Goal: Task Accomplishment & Management: Use online tool/utility

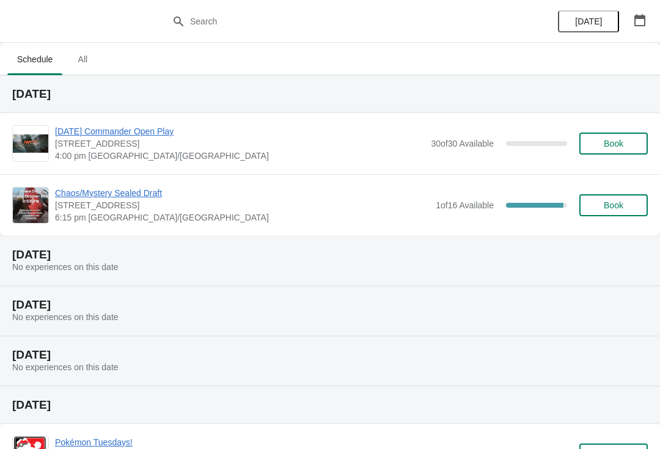
click at [146, 184] on div "Chaos/Mystery Sealed Draft 7998 Centerpoint Dr, Suite 750, Indianapolis, IN, US…" at bounding box center [330, 205] width 660 height 62
click at [144, 192] on span "Chaos/Mystery Sealed Draft" at bounding box center [242, 193] width 375 height 12
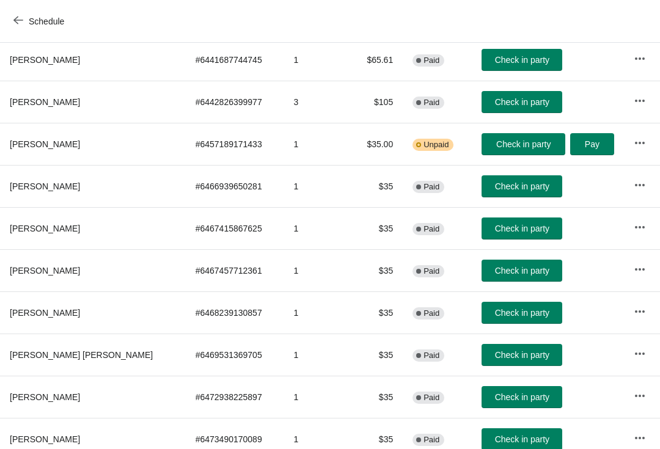
scroll to position [168, 0]
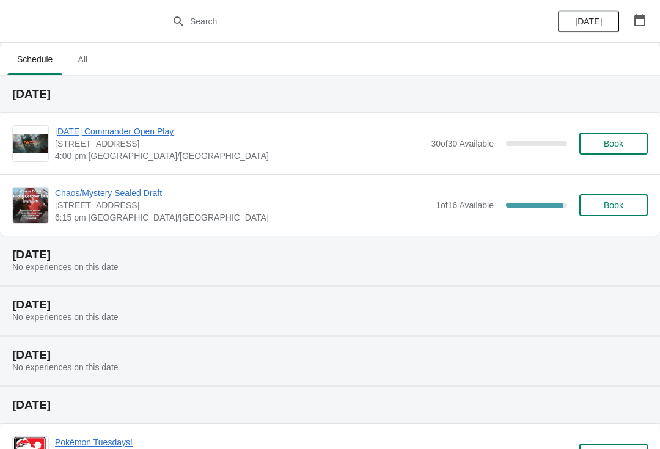
click at [610, 210] on span "Book" at bounding box center [614, 205] width 20 height 10
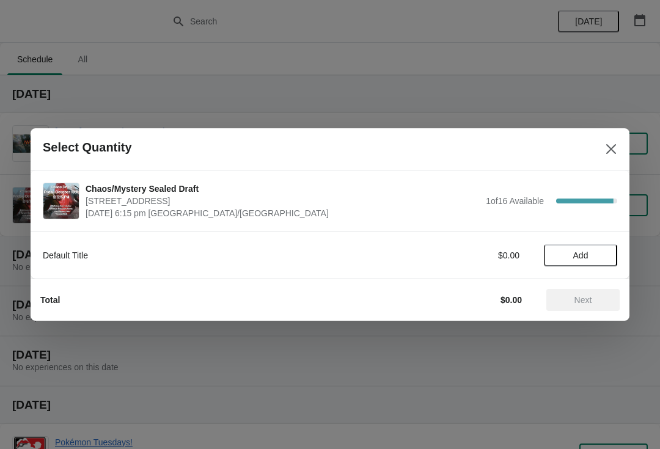
click at [586, 248] on button "Add" at bounding box center [580, 255] width 73 height 22
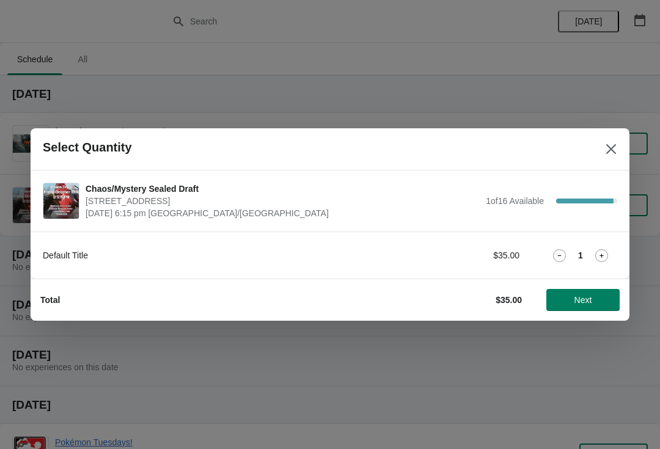
click at [584, 304] on span "Next" at bounding box center [584, 300] width 18 height 10
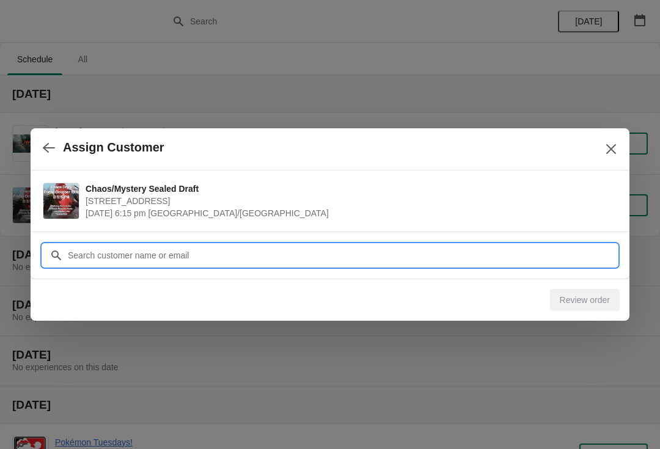
click at [400, 254] on input "Customer" at bounding box center [342, 255] width 550 height 22
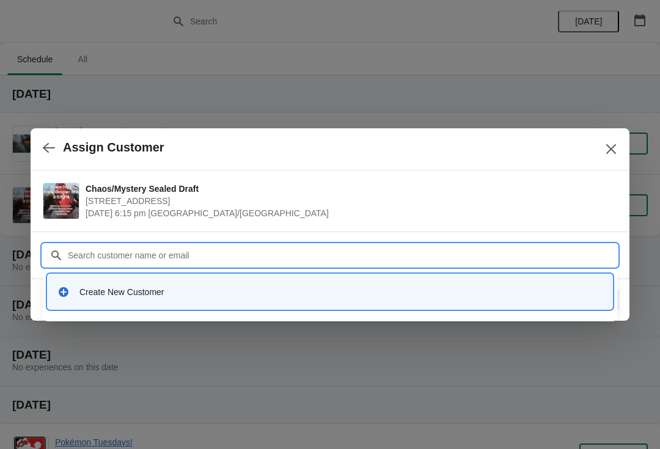
click at [120, 282] on div "Create New Customer" at bounding box center [330, 291] width 555 height 25
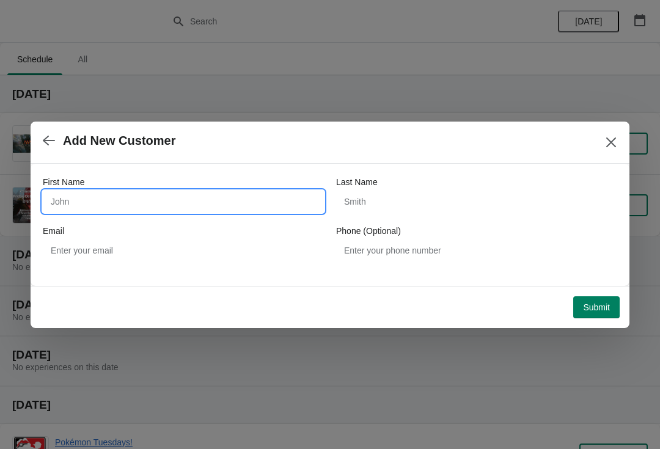
click at [86, 202] on input "First Name" at bounding box center [183, 202] width 281 height 22
type input "[PERSON_NAME]"
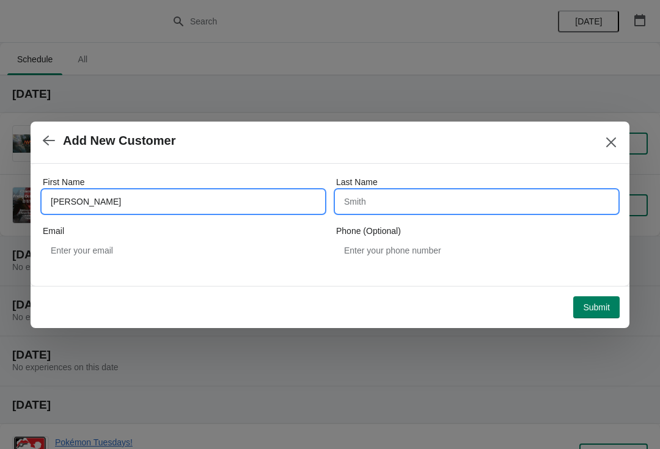
click at [474, 207] on input "Last Name" at bounding box center [476, 202] width 281 height 22
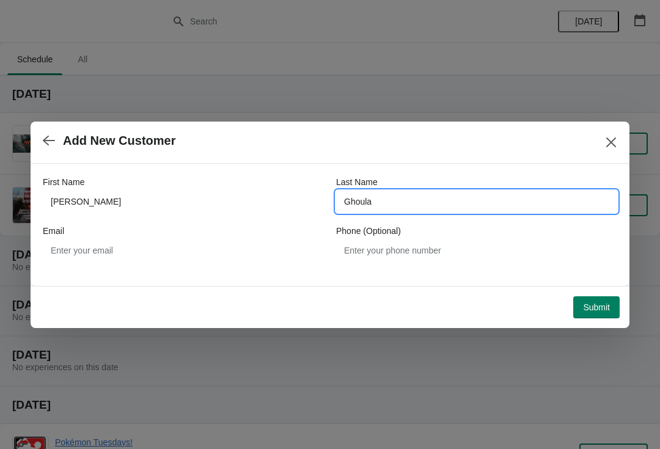
type input "Ghoula"
click at [488, 158] on div "Add New Customer" at bounding box center [330, 143] width 599 height 42
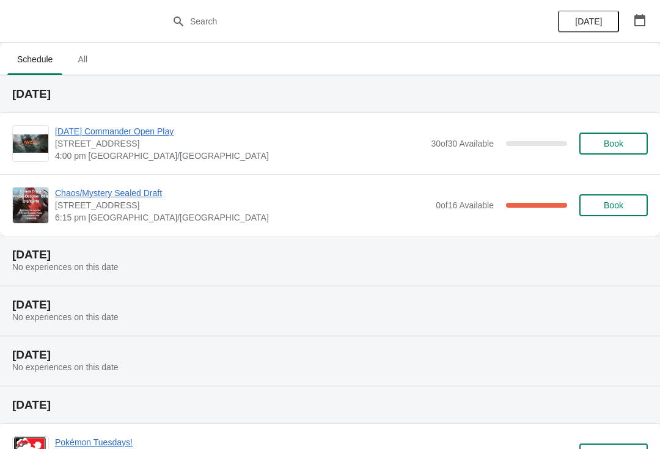
click at [144, 193] on span "Chaos/Mystery Sealed Draft" at bounding box center [242, 193] width 375 height 12
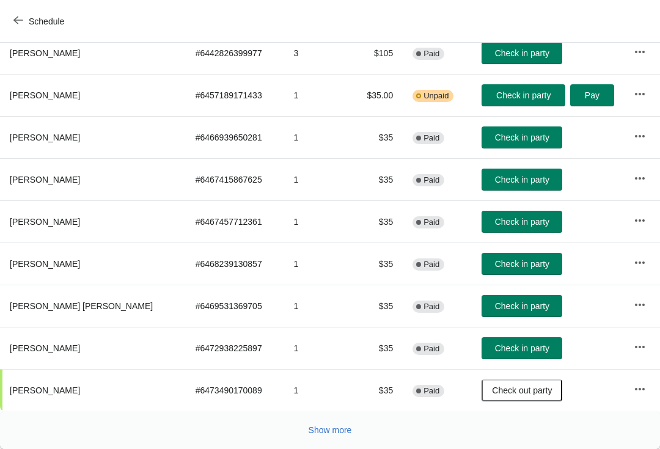
scroll to position [213, 0]
click at [342, 436] on button "Show more" at bounding box center [330, 430] width 53 height 22
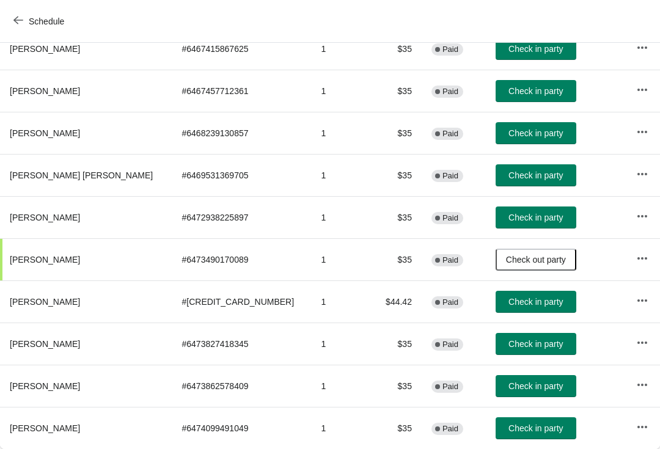
scroll to position [344, 0]
click at [516, 428] on span "Check in party" at bounding box center [536, 429] width 54 height 10
